Goal: Task Accomplishment & Management: Use online tool/utility

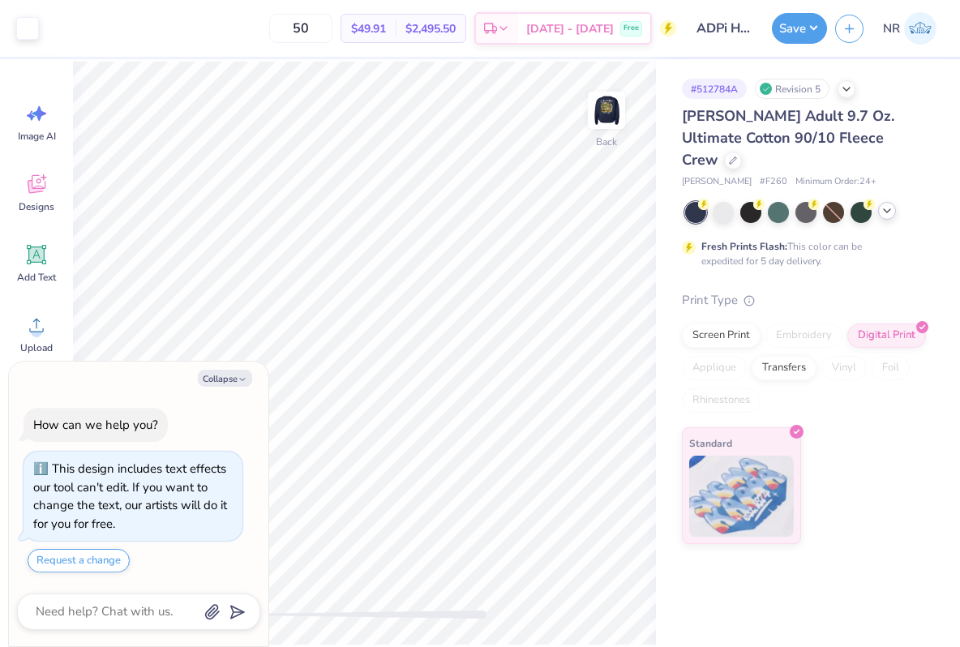
click at [885, 202] on div at bounding box center [887, 211] width 18 height 18
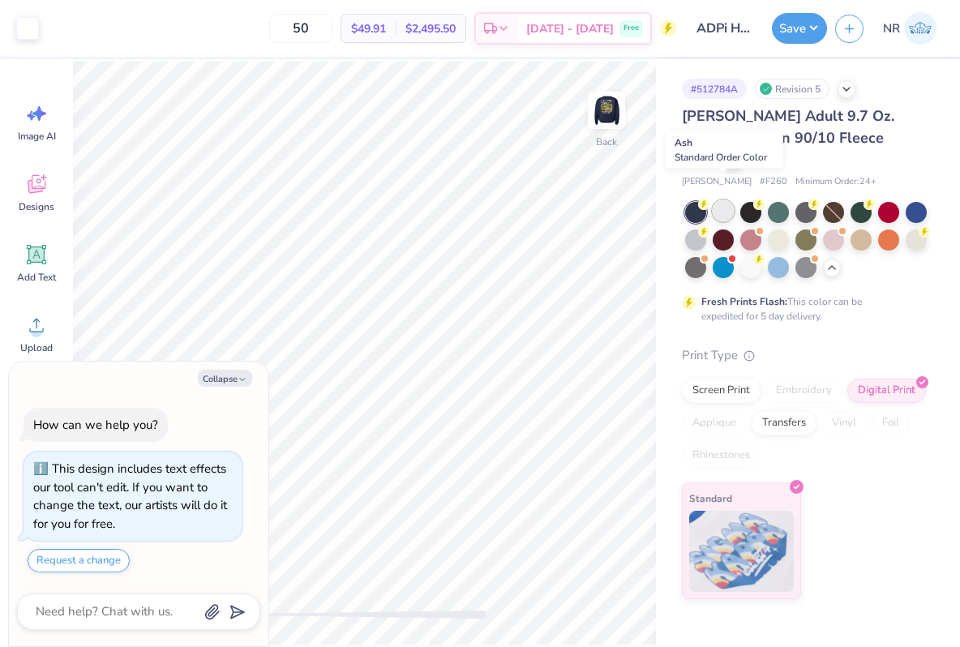
click at [726, 200] on div at bounding box center [722, 210] width 21 height 21
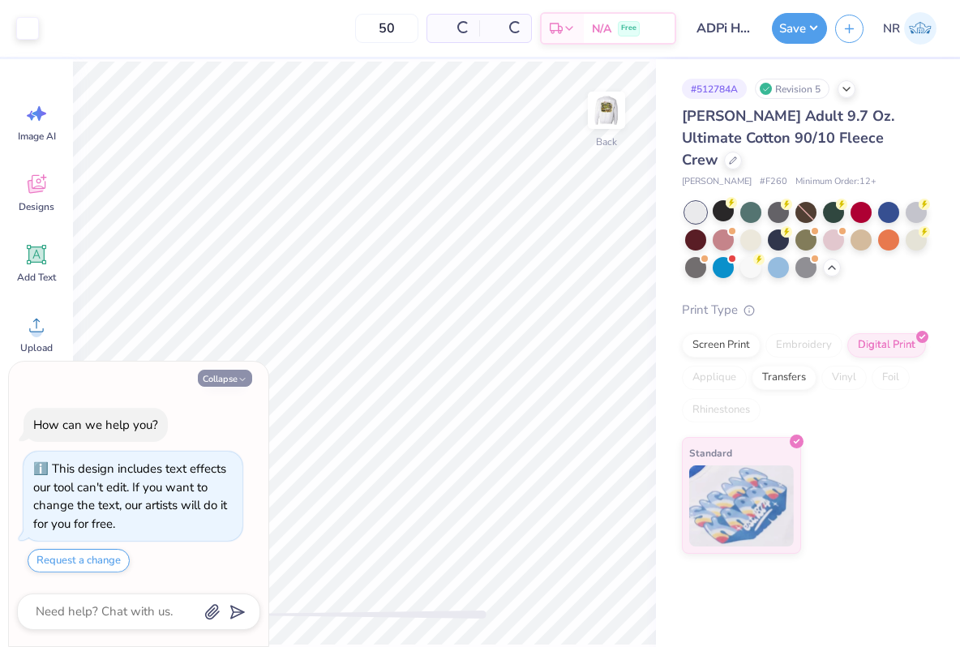
click at [236, 375] on button "Collapse" at bounding box center [225, 378] width 54 height 17
type textarea "x"
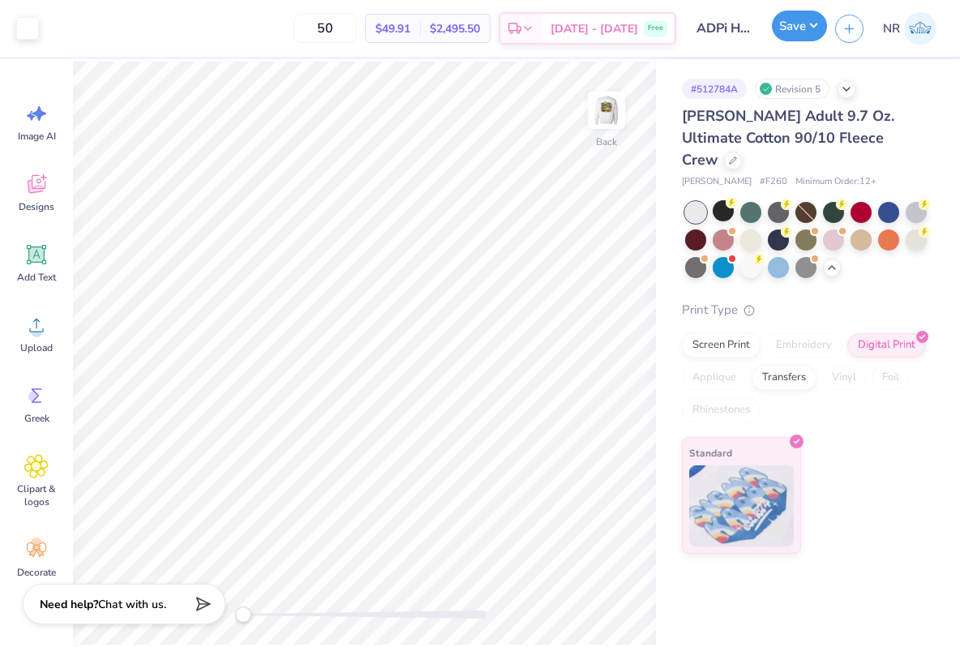
click at [791, 28] on button "Save" at bounding box center [799, 26] width 55 height 31
click at [615, 99] on img at bounding box center [606, 110] width 65 height 65
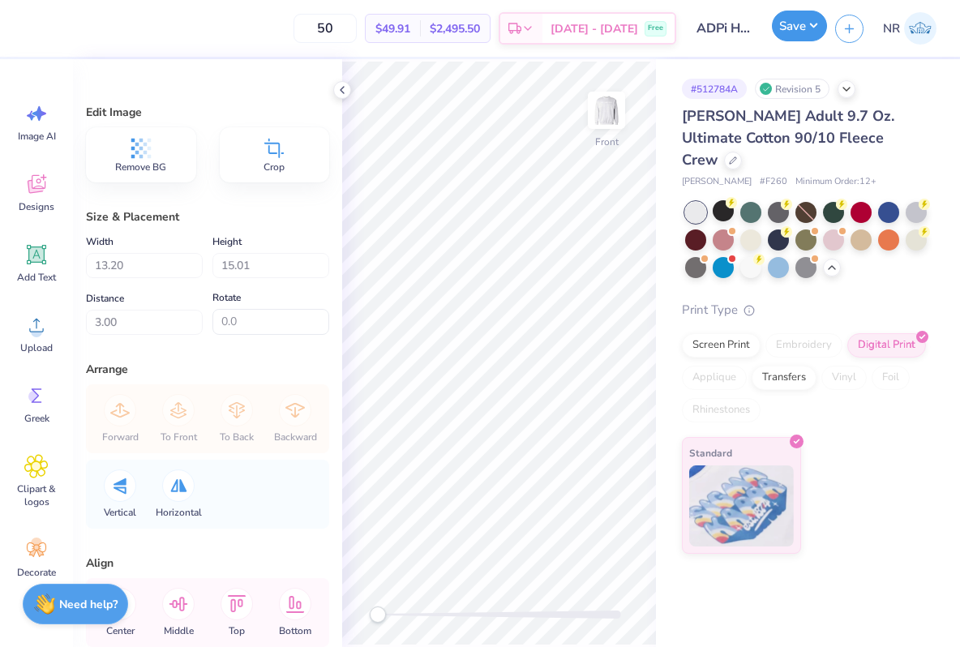
click at [799, 27] on button "Save" at bounding box center [799, 26] width 55 height 31
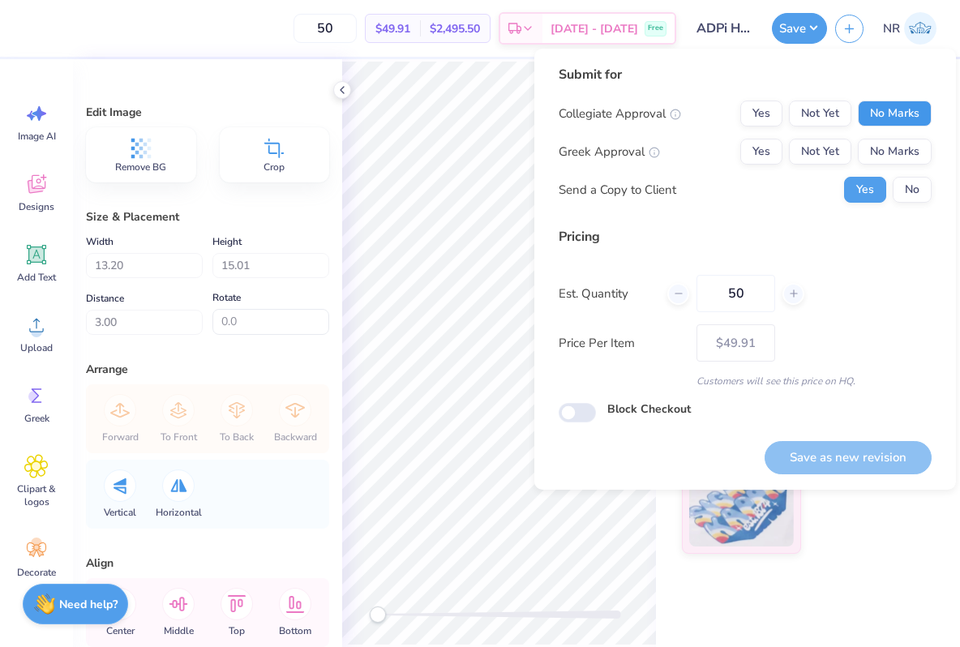
click at [901, 110] on button "No Marks" at bounding box center [894, 113] width 74 height 26
click at [769, 143] on button "Yes" at bounding box center [761, 152] width 42 height 26
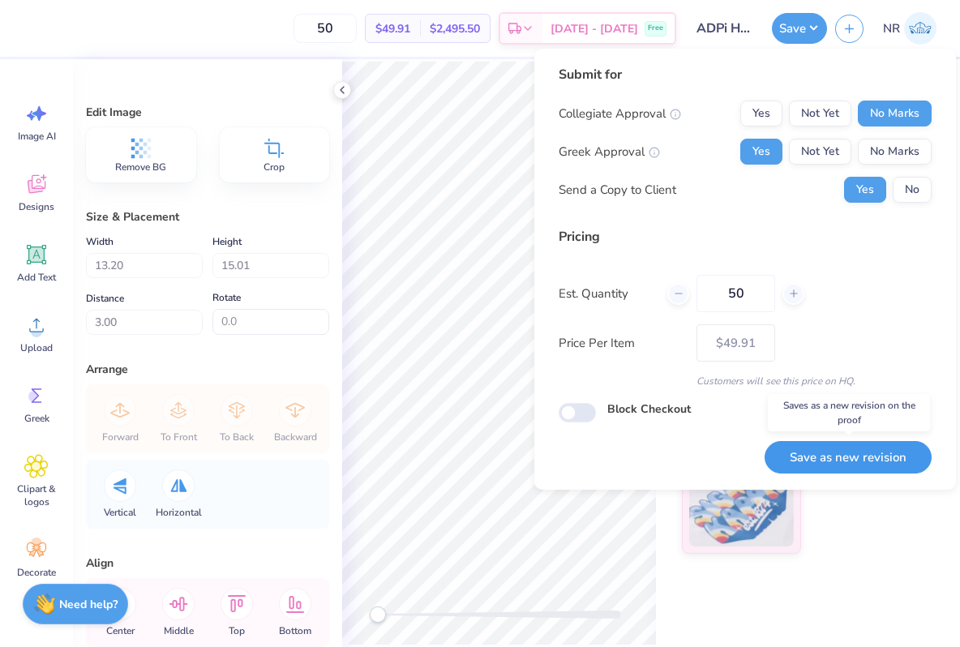
click at [828, 468] on button "Save as new revision" at bounding box center [847, 457] width 167 height 33
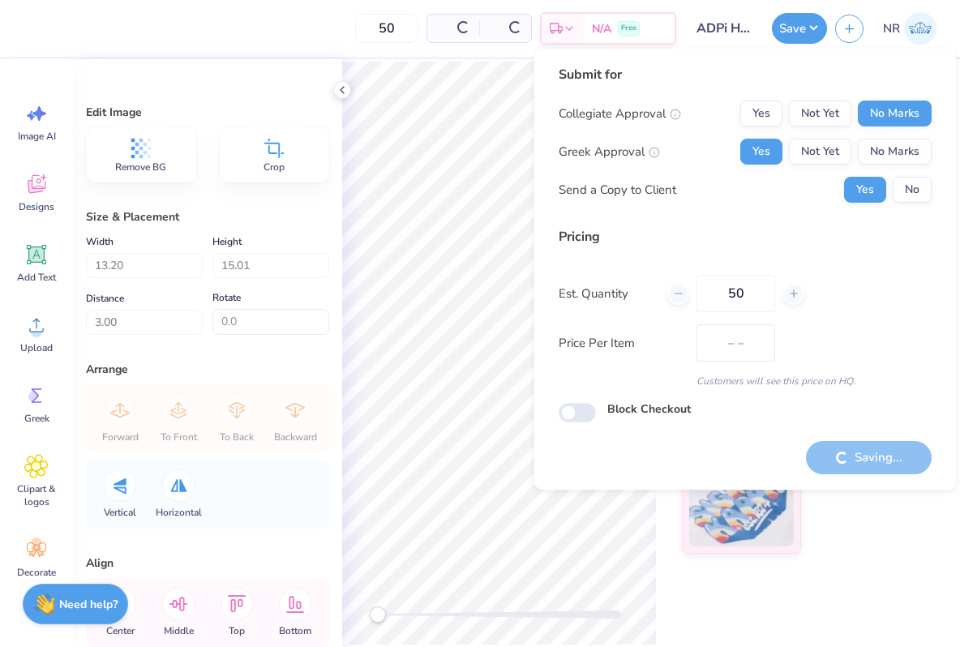
type input "$49.91"
